Goal: Information Seeking & Learning: Compare options

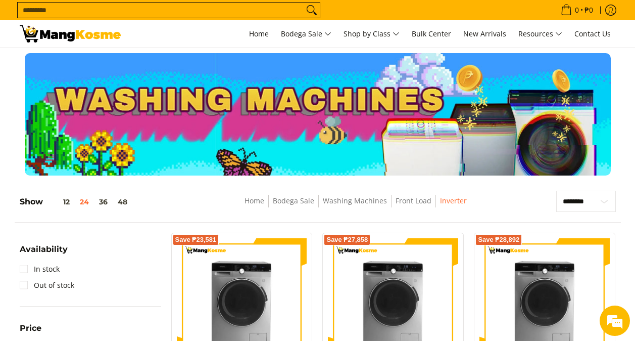
select select "**********"
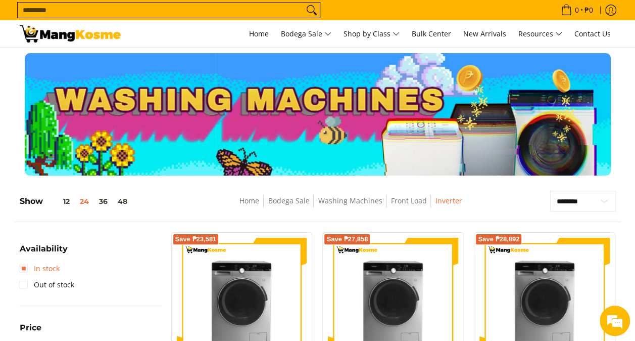
click at [23, 268] on link "In stock" at bounding box center [40, 268] width 40 height 16
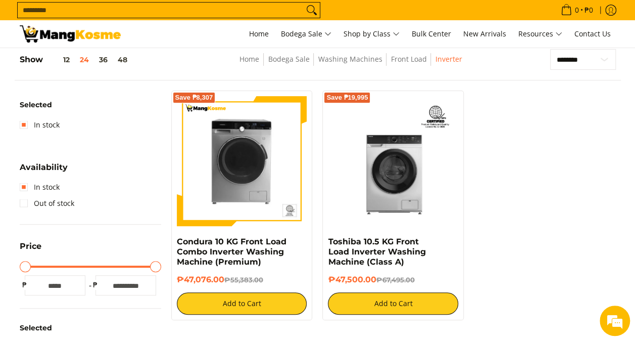
scroll to position [142, 0]
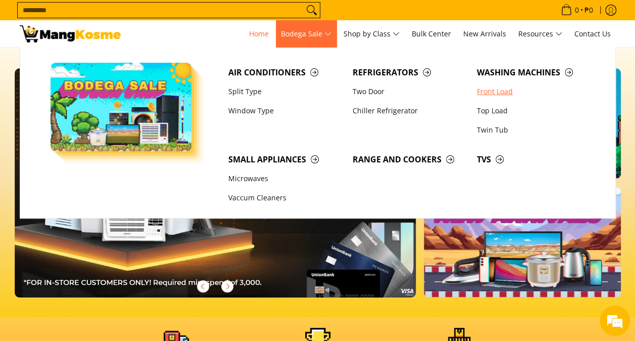
click at [494, 89] on link "Front Load" at bounding box center [534, 91] width 124 height 19
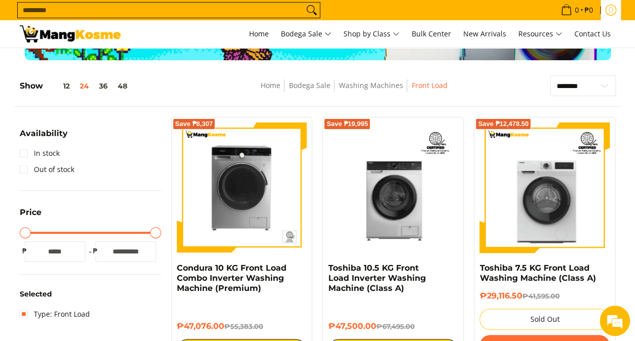
scroll to position [118, 0]
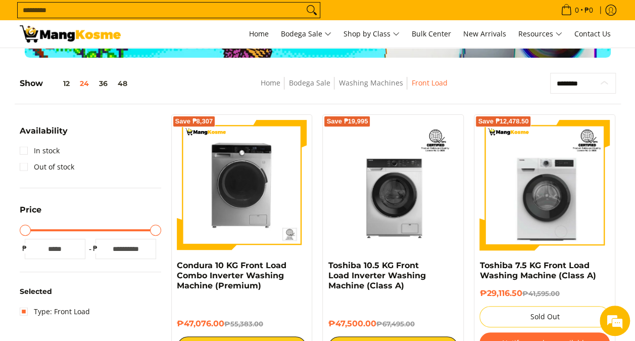
click at [575, 86] on select "**********" at bounding box center [583, 83] width 66 height 21
select select "**********"
click at [550, 73] on select "**********" at bounding box center [583, 83] width 66 height 21
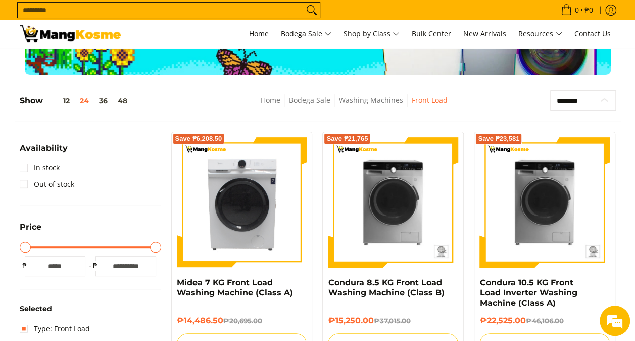
scroll to position [118, 0]
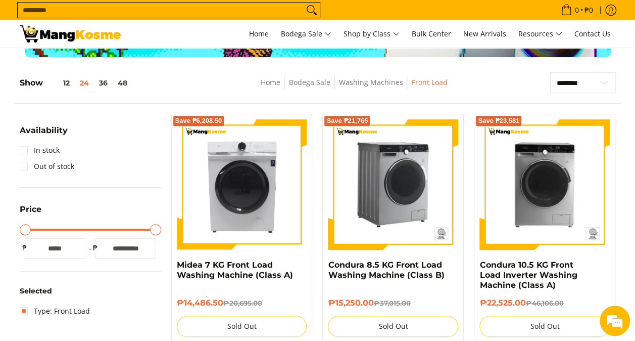
click at [392, 209] on img at bounding box center [393, 184] width 130 height 130
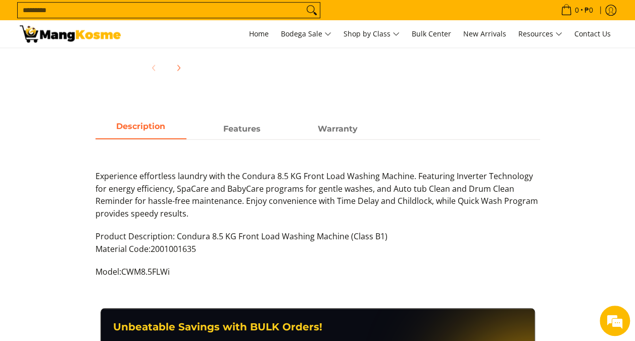
scroll to position [344, 0]
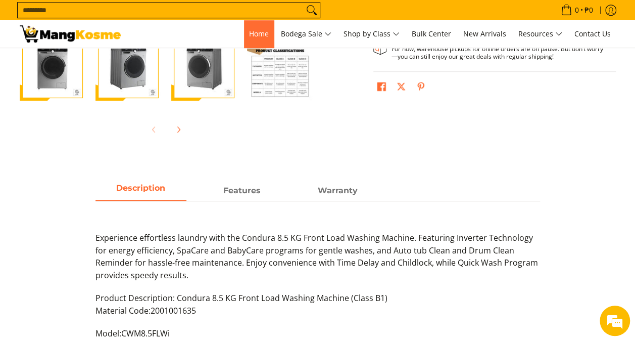
click at [259, 34] on span "Home" at bounding box center [259, 34] width 20 height 10
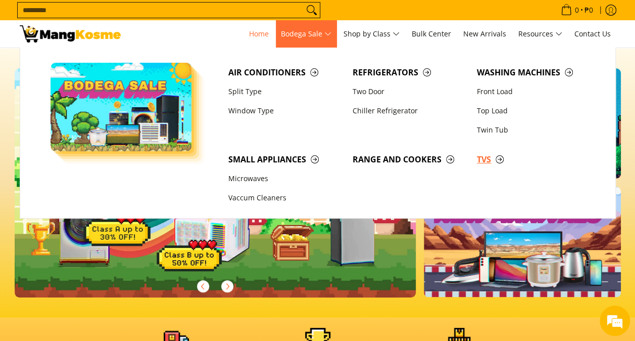
click at [488, 160] on span "TVs" at bounding box center [534, 159] width 114 height 13
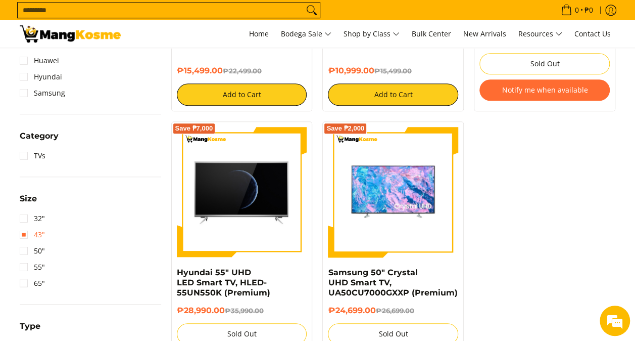
click at [24, 235] on link "43"" at bounding box center [32, 234] width 25 height 16
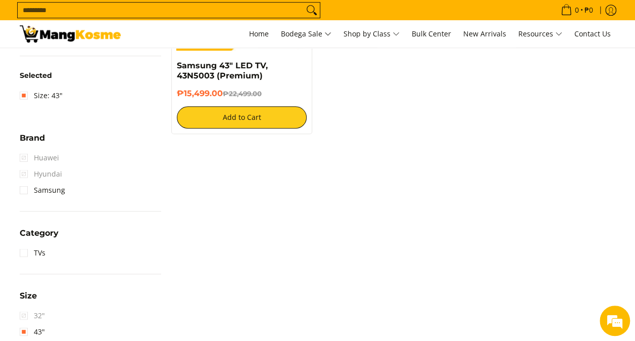
scroll to position [409, 0]
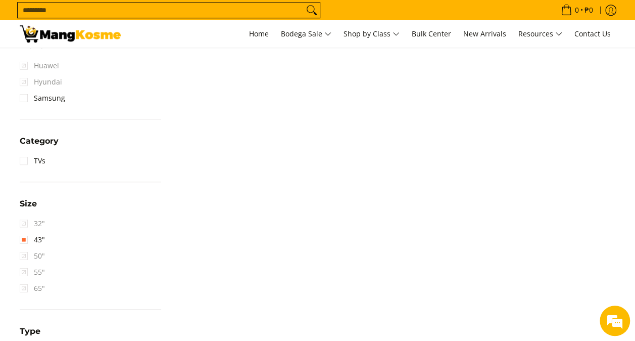
click at [23, 254] on span "50"" at bounding box center [32, 256] width 25 height 16
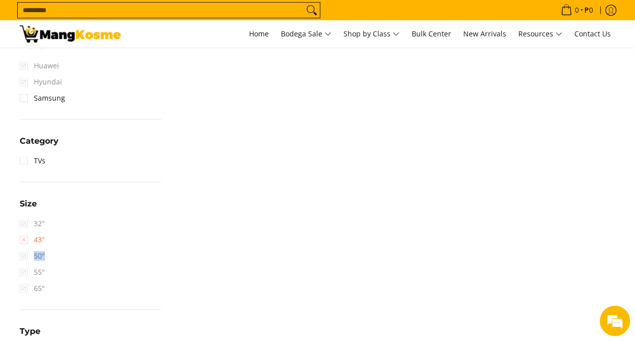
drag, startPoint x: 23, startPoint y: 254, endPoint x: 24, endPoint y: 240, distance: 14.2
click at [24, 240] on link "43"" at bounding box center [32, 240] width 25 height 16
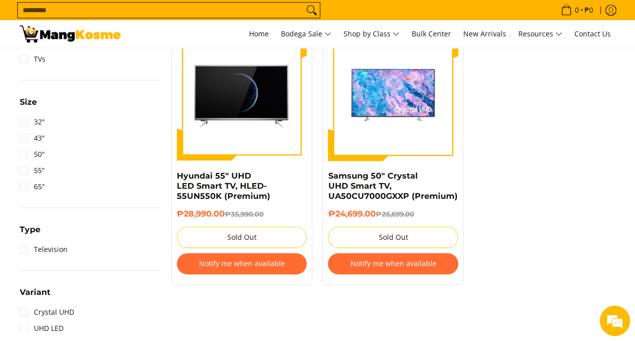
scroll to position [468, 0]
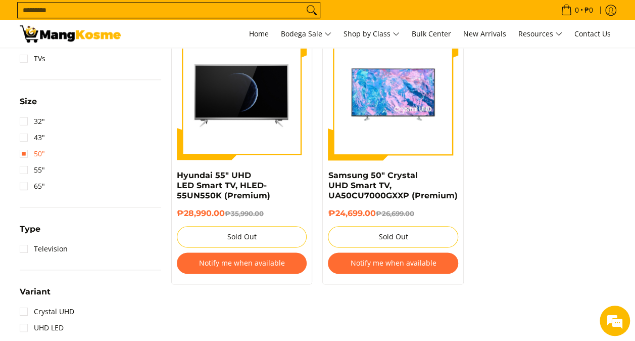
click at [25, 154] on link "50"" at bounding box center [32, 154] width 25 height 16
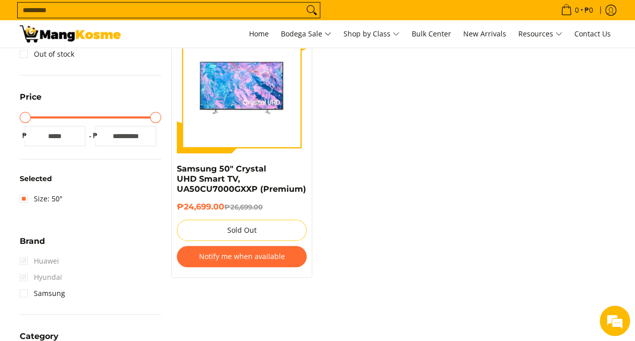
scroll to position [142, 0]
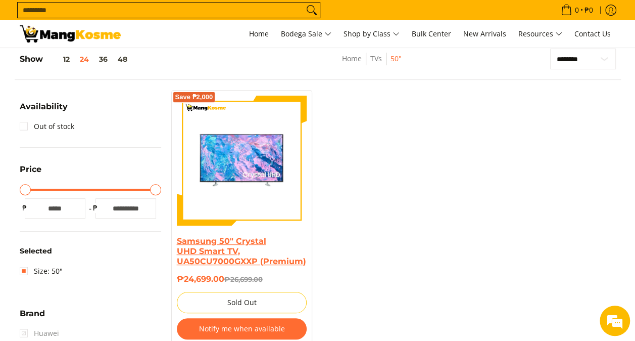
click at [220, 254] on link "Samsung 50" Crystal UHD Smart TV, UA50CU7000GXXP (Premium)" at bounding box center [241, 251] width 129 height 30
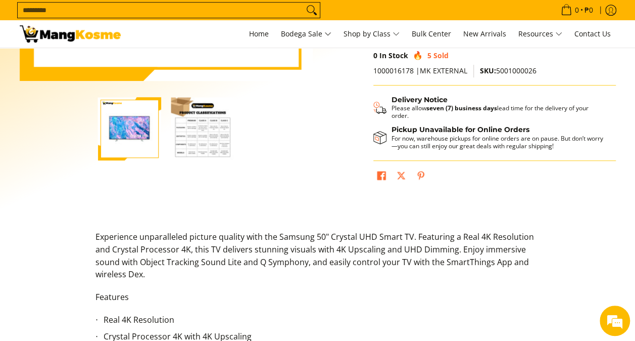
scroll to position [268, 0]
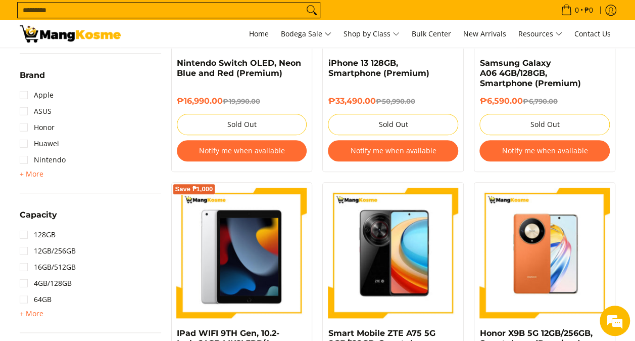
scroll to position [189, 0]
